Goal: Task Accomplishment & Management: Use online tool/utility

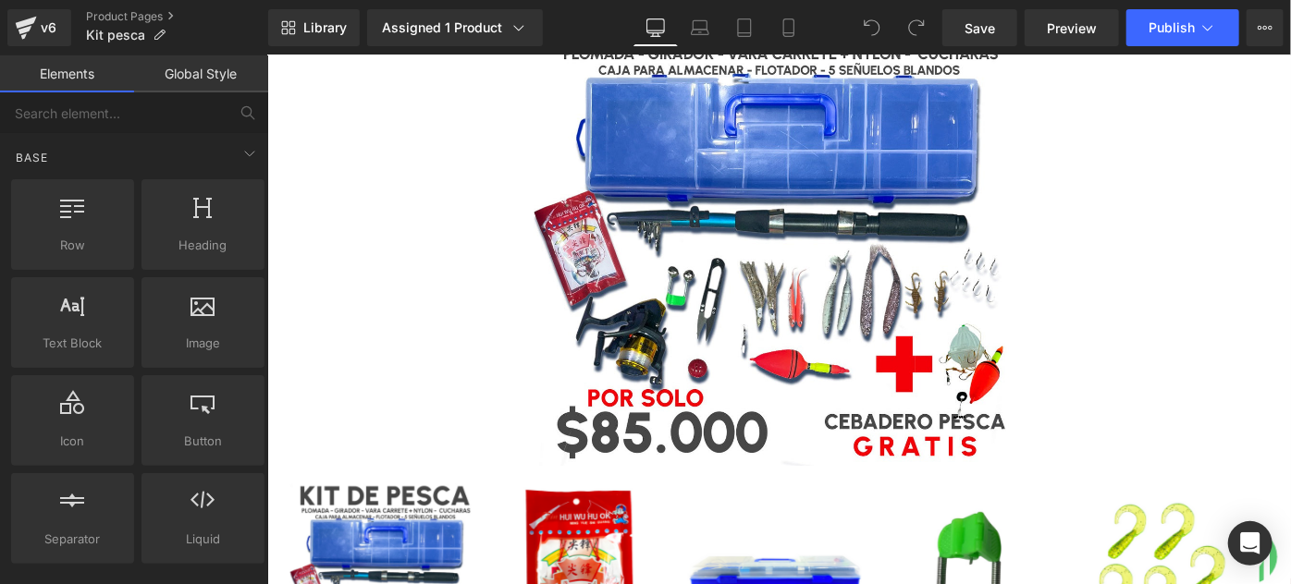
scroll to position [3, 0]
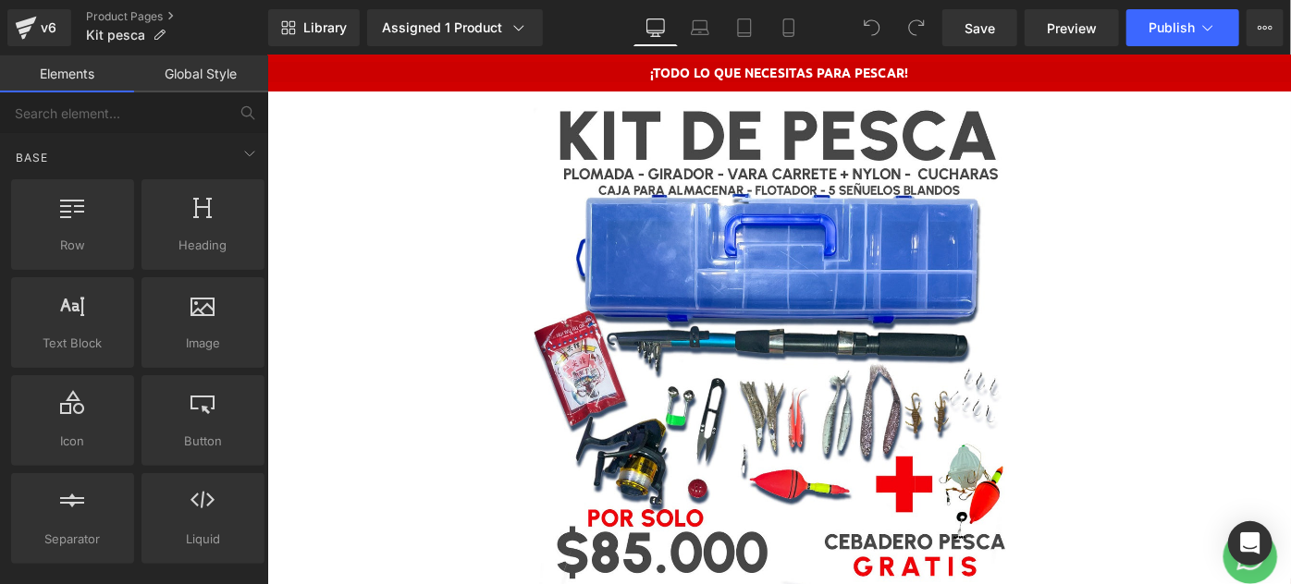
click at [822, 308] on img at bounding box center [826, 367] width 536 height 536
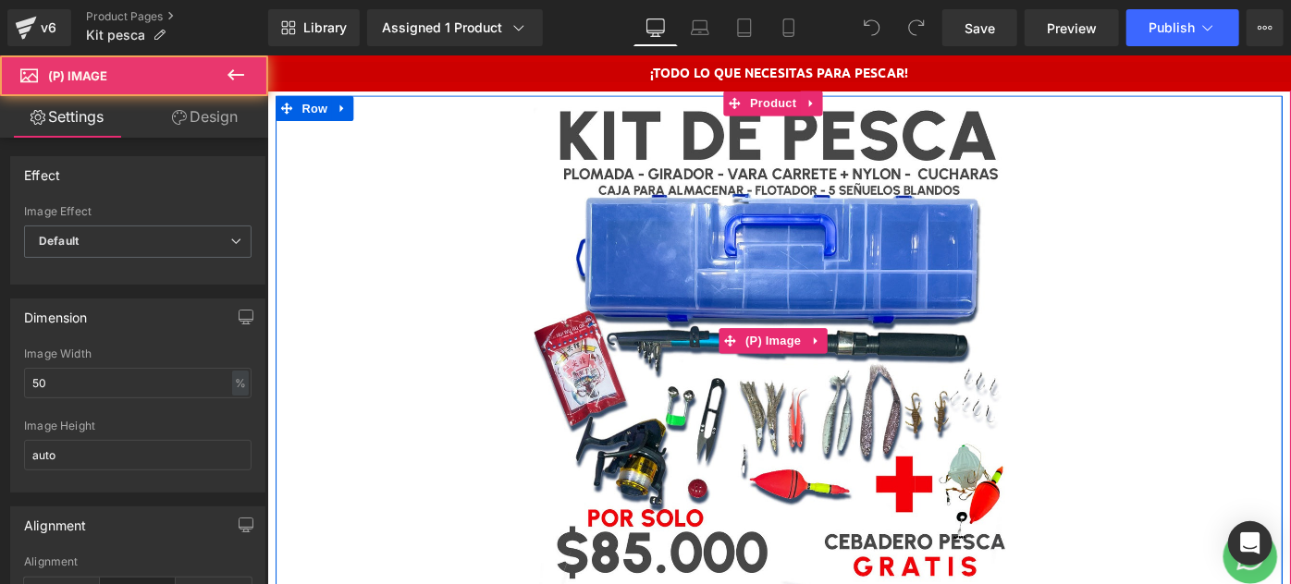
click at [672, 406] on img at bounding box center [826, 367] width 536 height 536
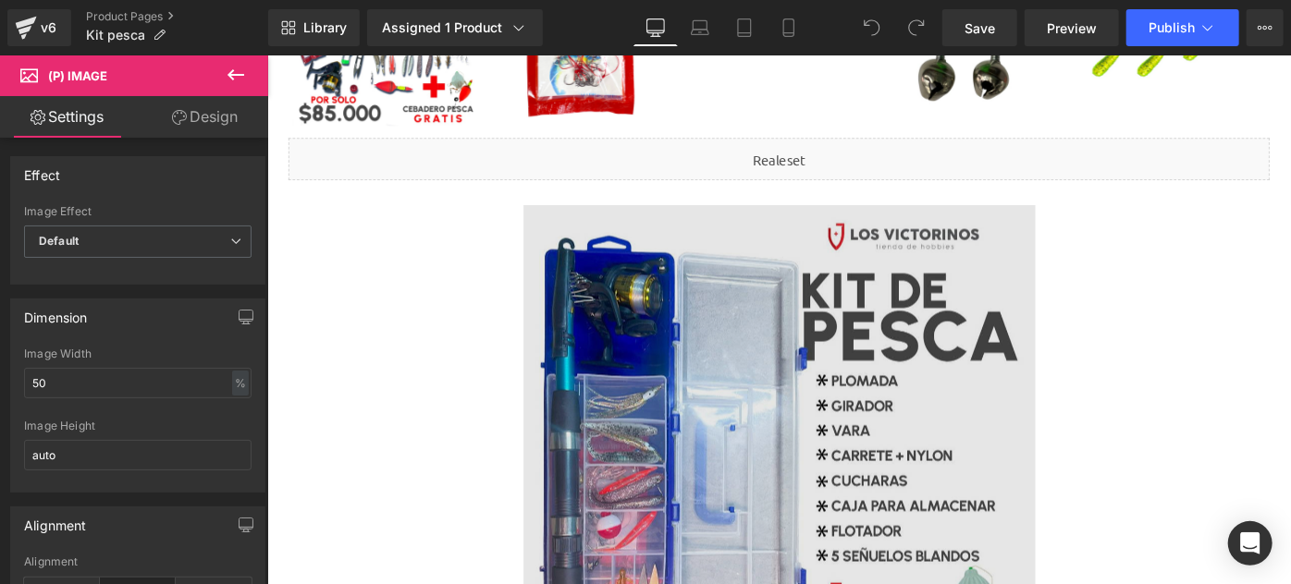
scroll to position [759, 0]
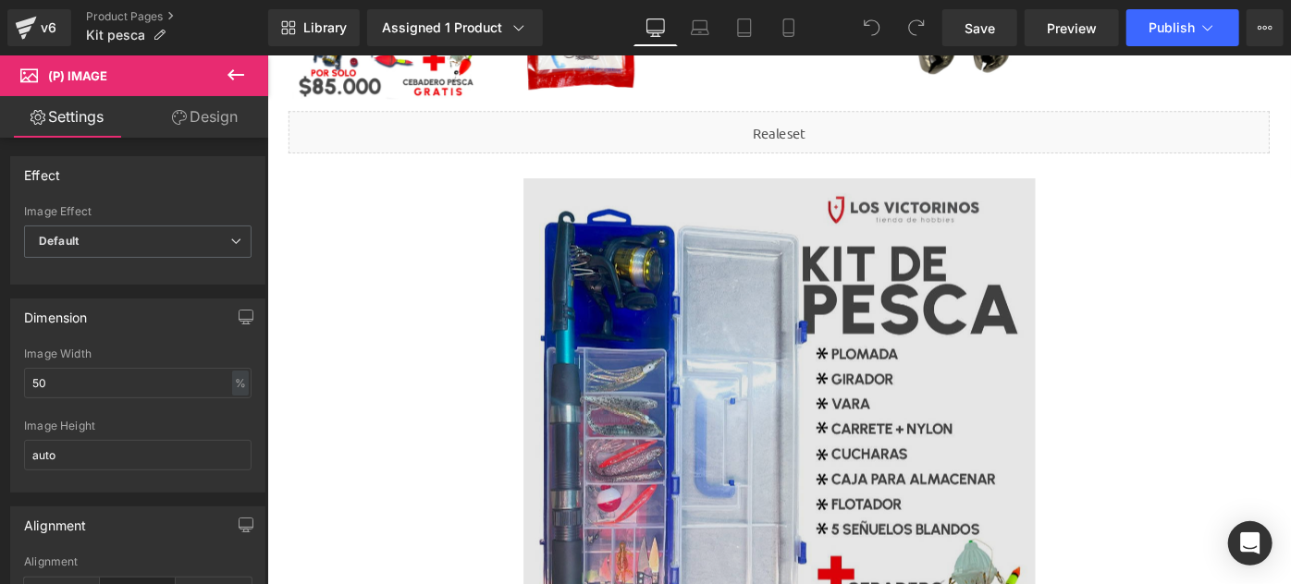
click at [778, 358] on img at bounding box center [825, 468] width 559 height 559
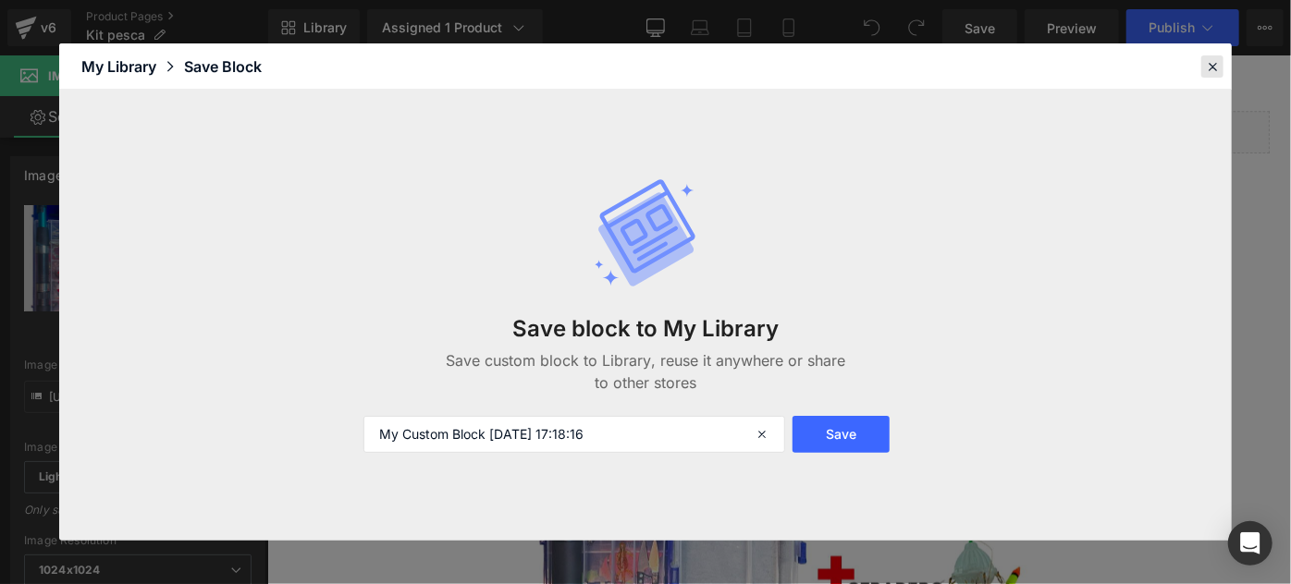
click at [1210, 67] on icon at bounding box center [1212, 66] width 17 height 17
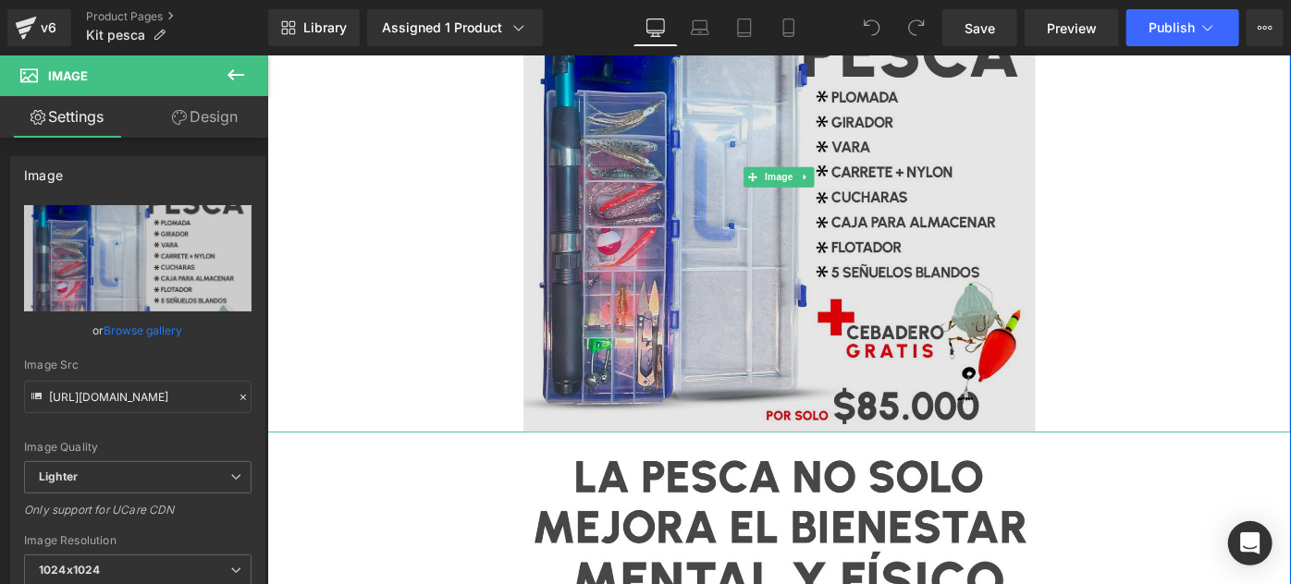
scroll to position [1011, 0]
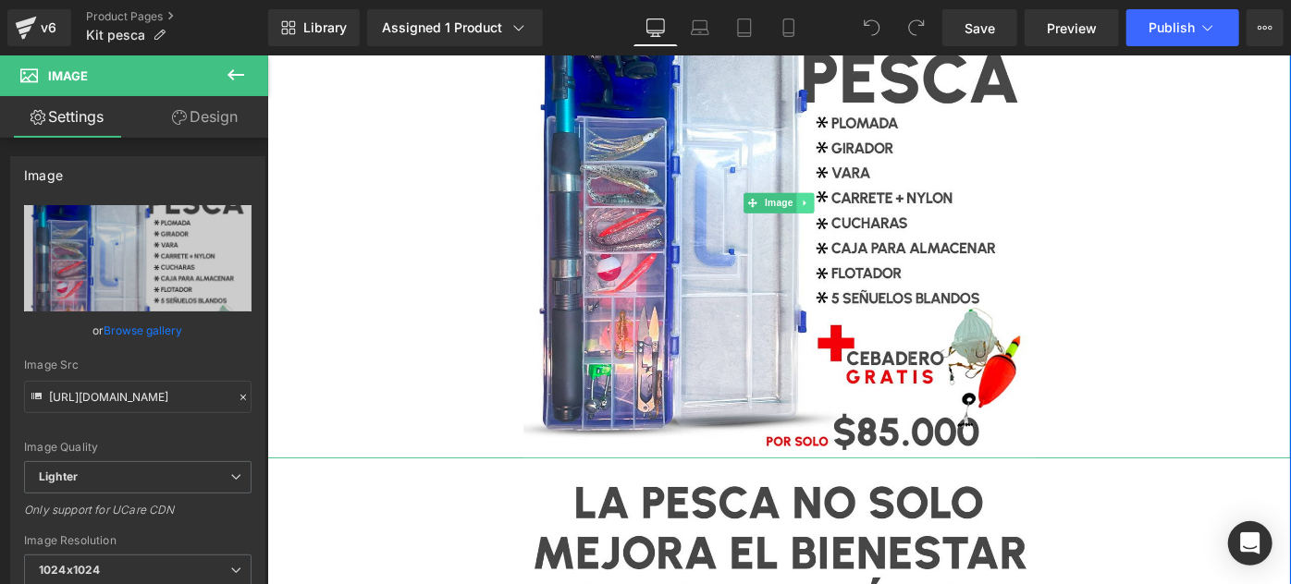
click at [845, 207] on link at bounding box center [854, 216] width 19 height 22
click at [823, 211] on icon at bounding box center [825, 216] width 10 height 11
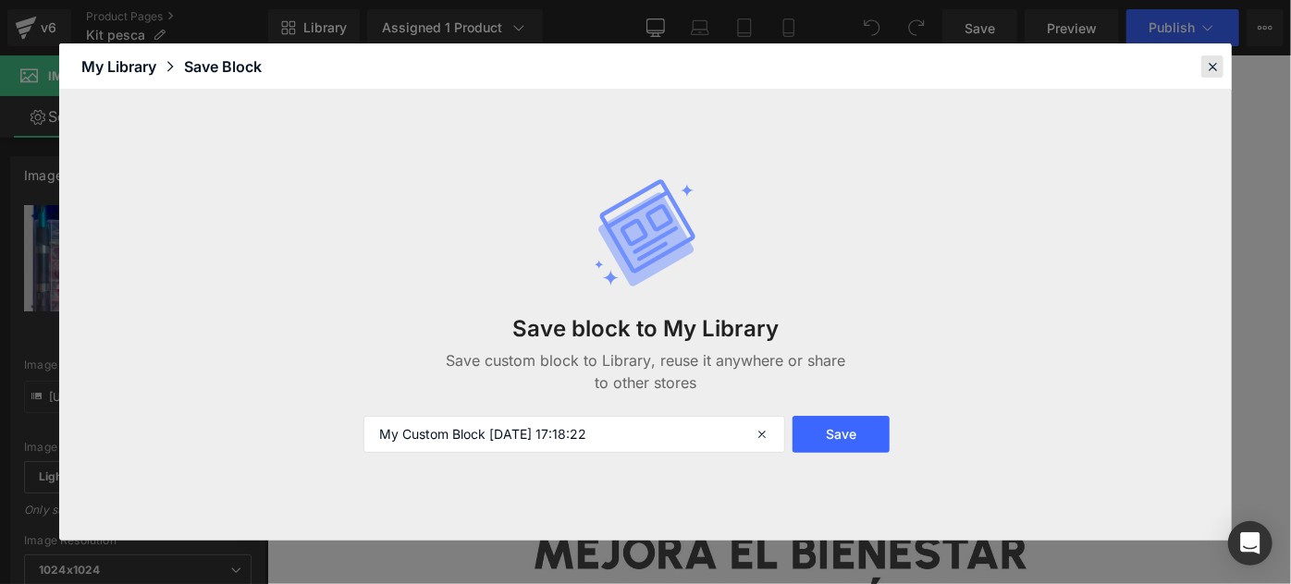
click at [1219, 67] on icon at bounding box center [1212, 66] width 17 height 17
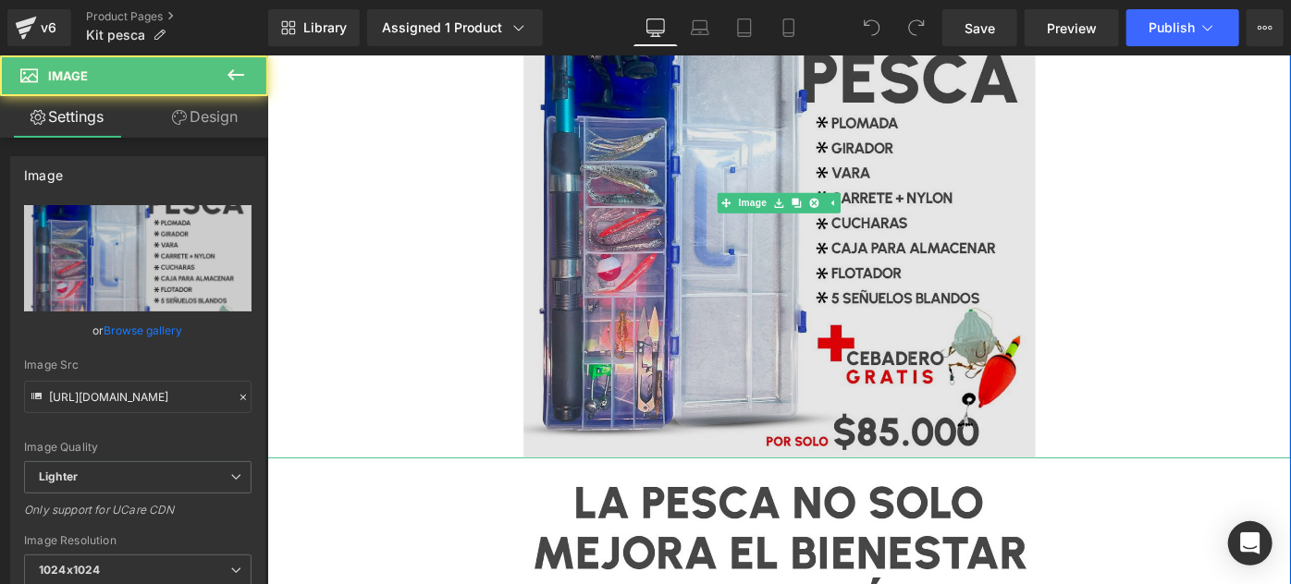
click at [854, 249] on img at bounding box center [825, 215] width 559 height 559
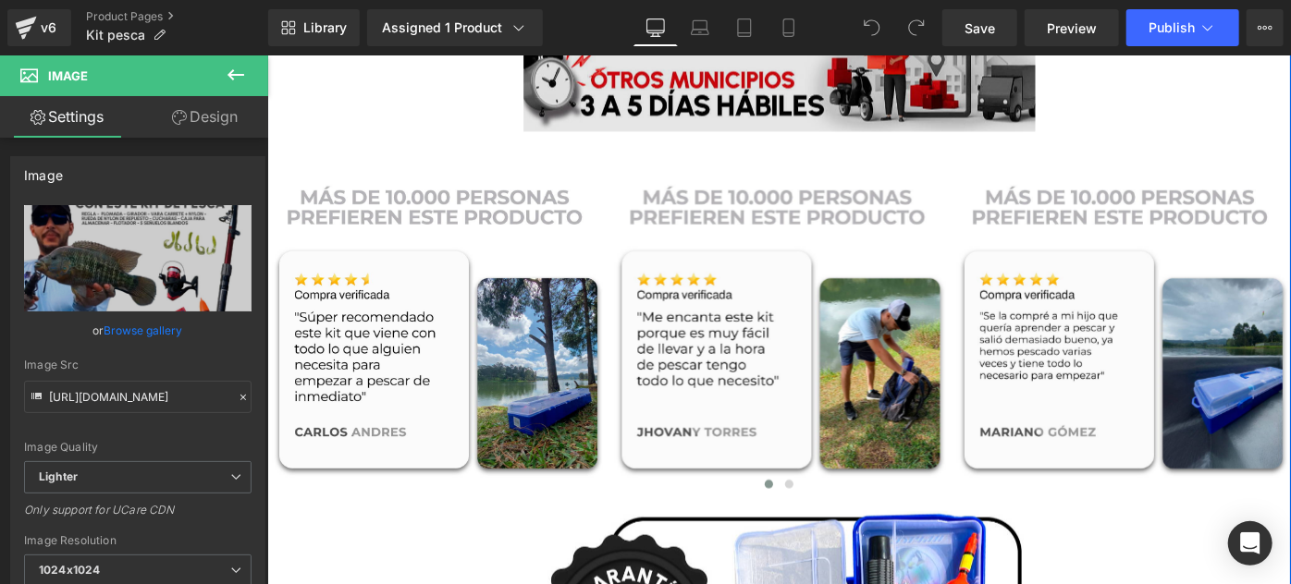
scroll to position [2941, 0]
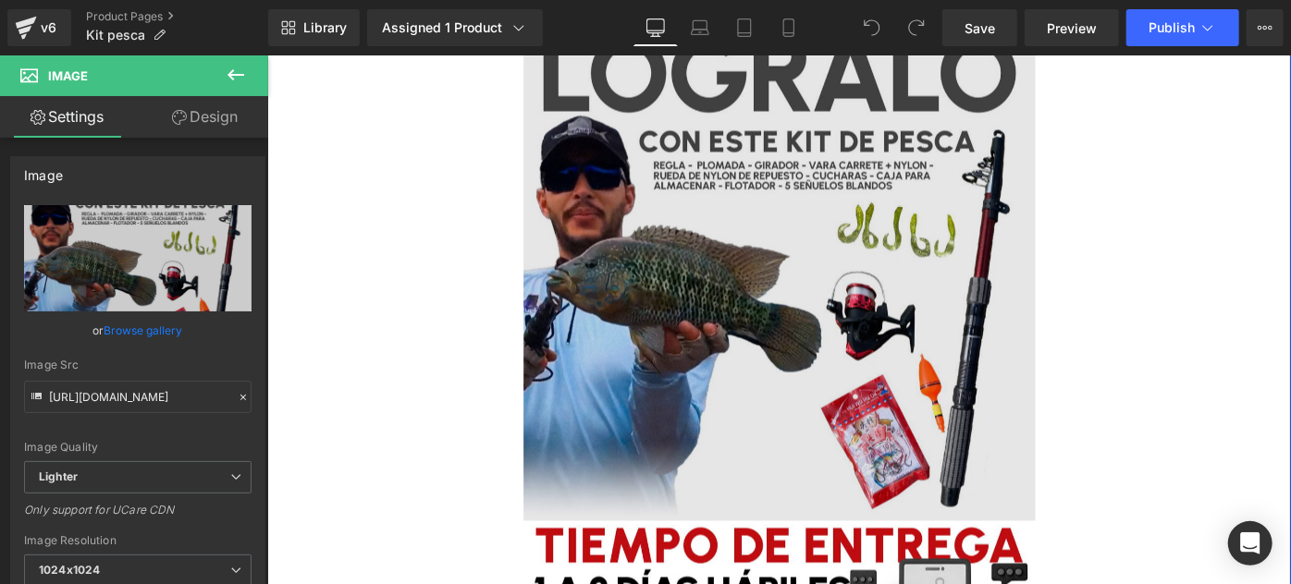
click at [887, 336] on img at bounding box center [825, 284] width 559 height 559
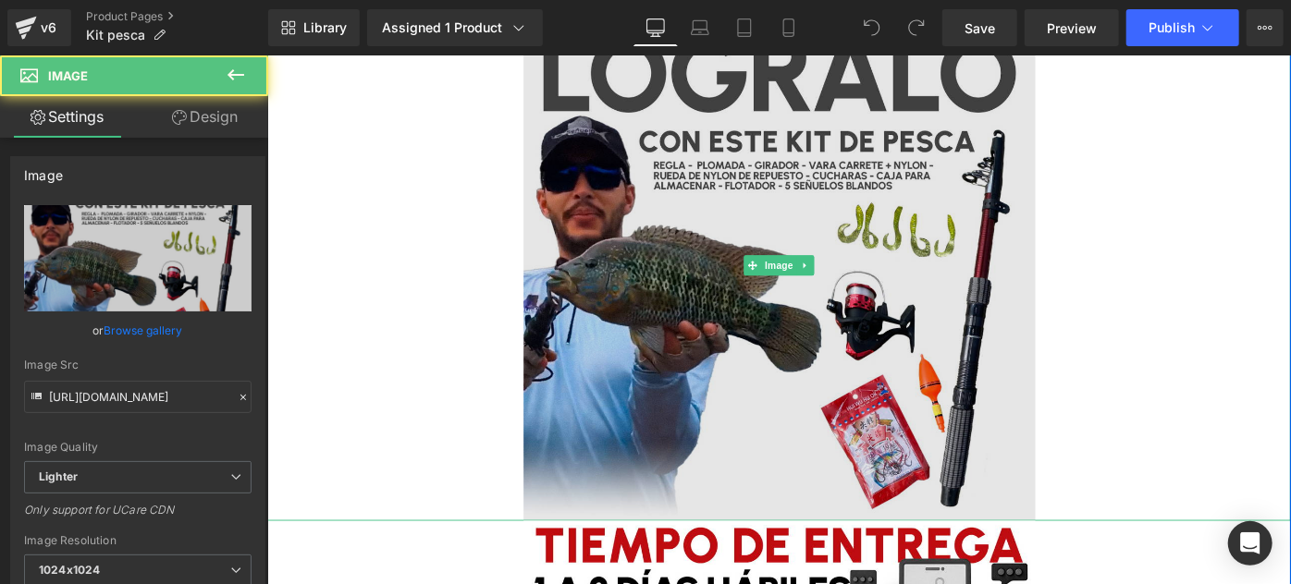
scroll to position [2185, 0]
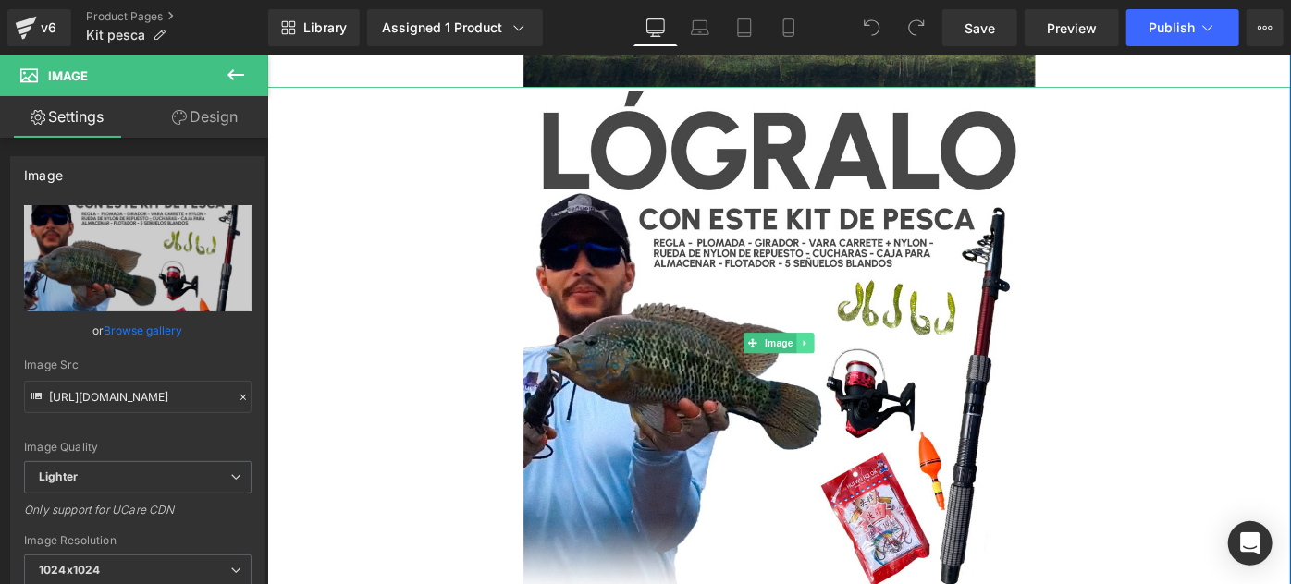
click at [850, 363] on icon at bounding box center [855, 368] width 10 height 11
click at [859, 363] on icon at bounding box center [864, 368] width 10 height 10
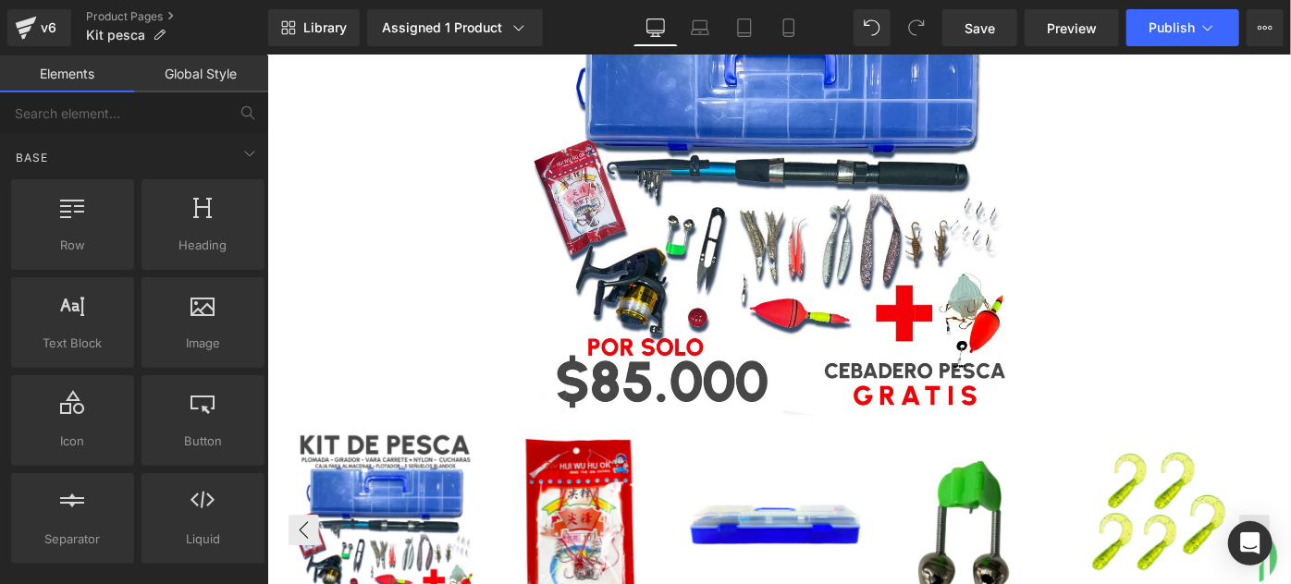
scroll to position [0, 0]
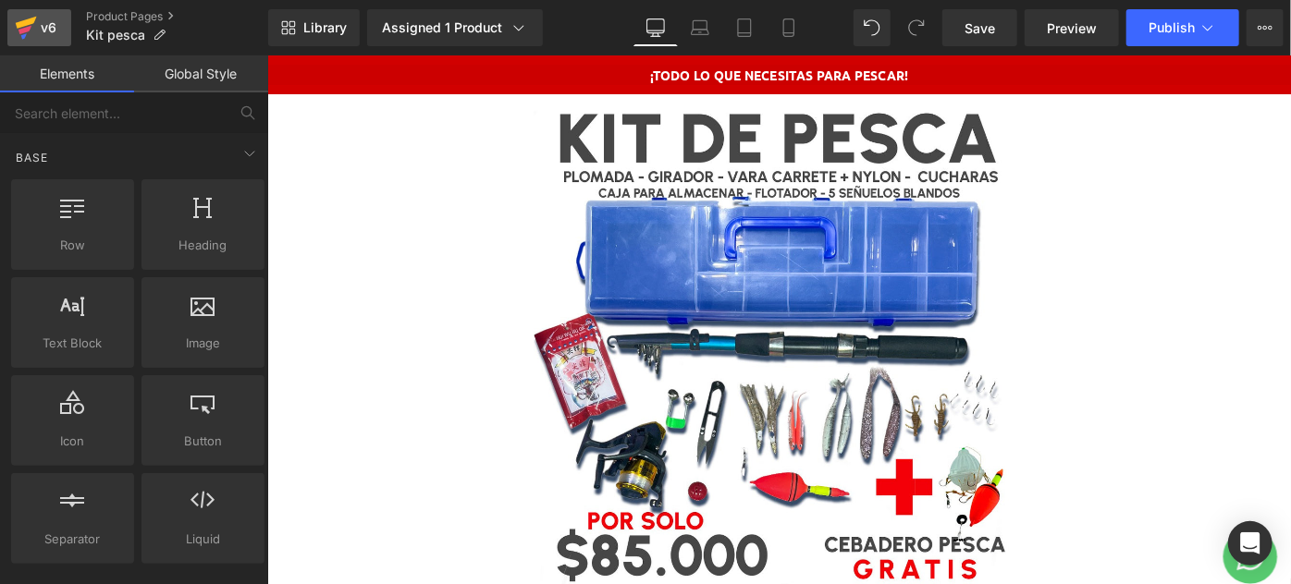
click at [37, 25] on div "v6" at bounding box center [48, 28] width 23 height 24
click at [32, 23] on icon at bounding box center [26, 23] width 21 height 12
